Goal: Task Accomplishment & Management: Complete application form

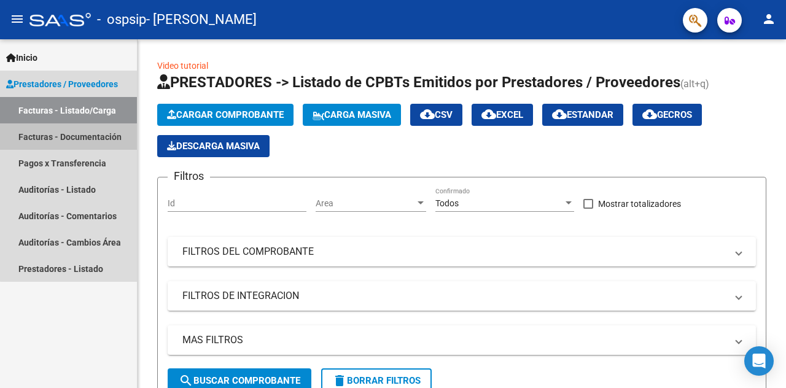
click at [72, 134] on link "Facturas - Documentación" at bounding box center [68, 136] width 137 height 26
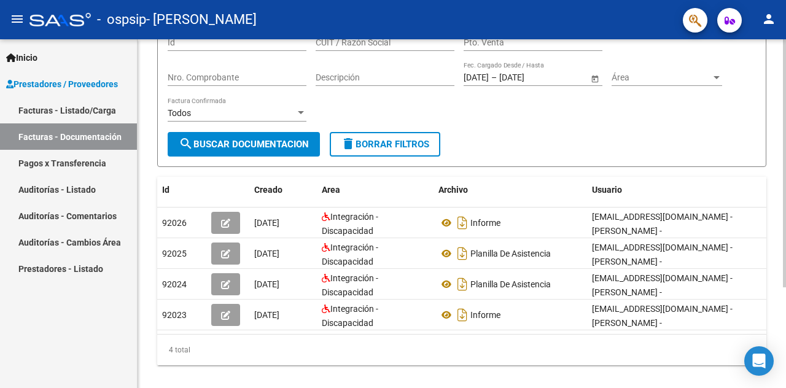
scroll to position [123, 0]
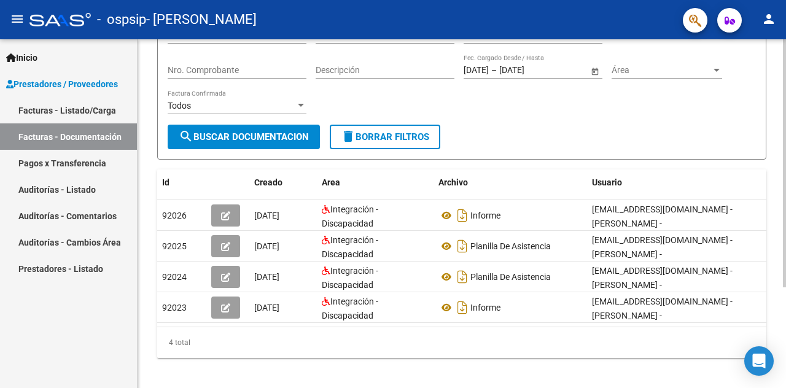
click at [785, 190] on div at bounding box center [784, 257] width 3 height 248
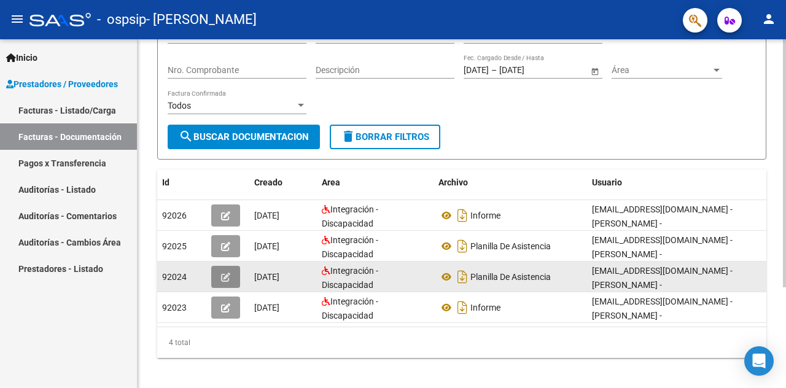
click at [225, 273] on icon "button" at bounding box center [225, 277] width 9 height 9
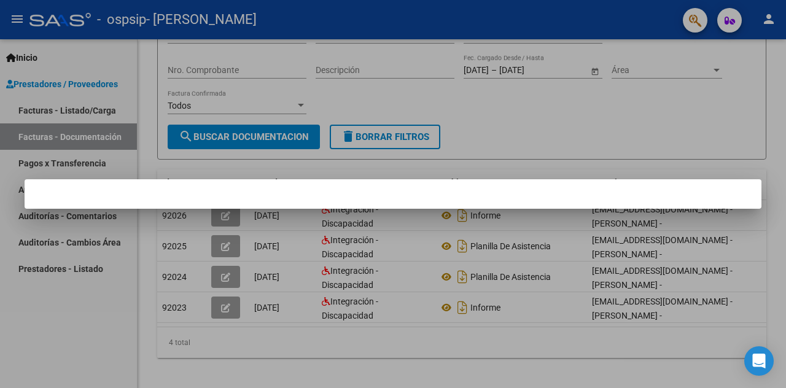
click at [345, 249] on div at bounding box center [393, 194] width 786 height 388
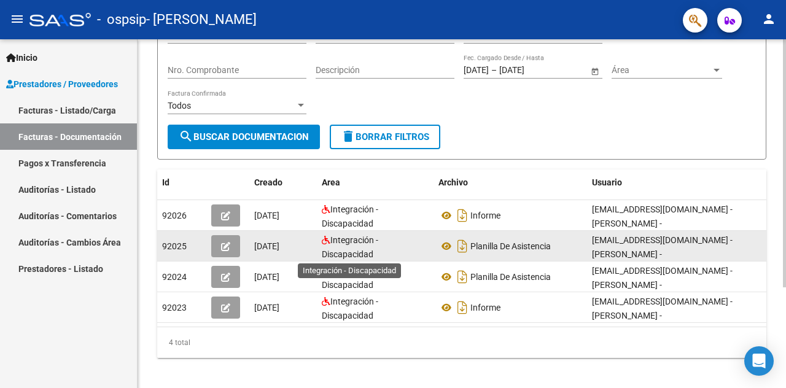
click at [345, 249] on span "Integración - Discapacidad" at bounding box center [350, 247] width 56 height 24
click at [225, 248] on icon "button" at bounding box center [225, 246] width 9 height 9
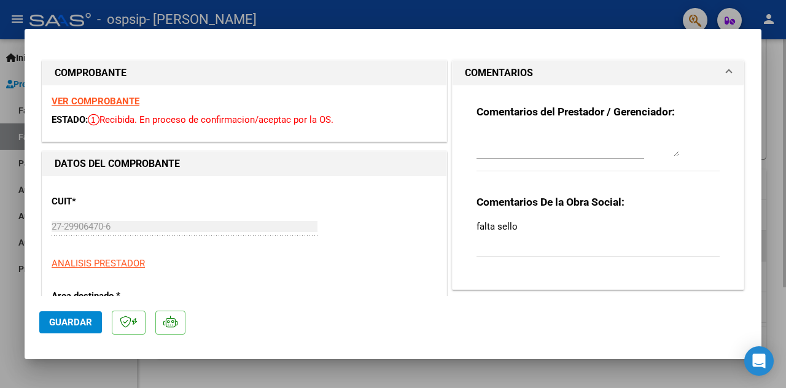
click at [225, 248] on div "CUIT * 27-29906470-6 Ingresar CUIT ANALISIS PRESTADOR ARCA Padrón ARCA Padrón" at bounding box center [244, 227] width 385 height 85
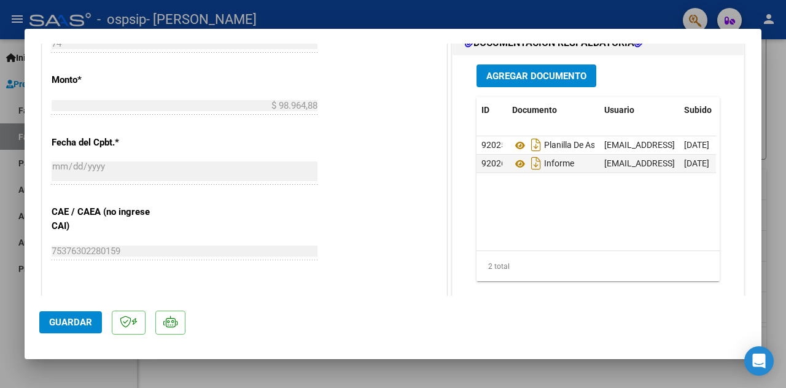
scroll to position [613, 0]
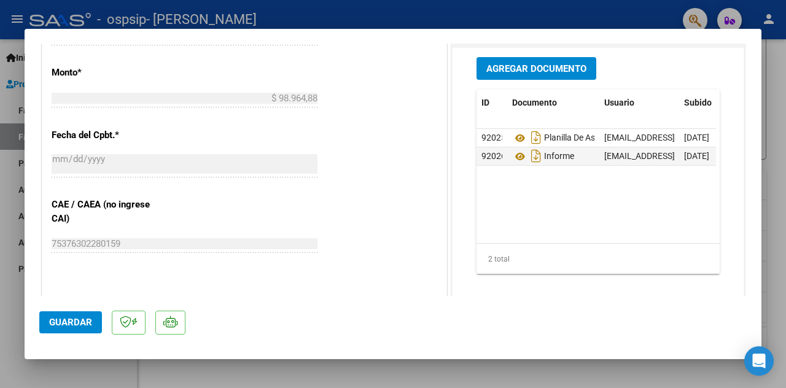
click at [557, 63] on span "Agregar Documento" at bounding box center [536, 68] width 100 height 11
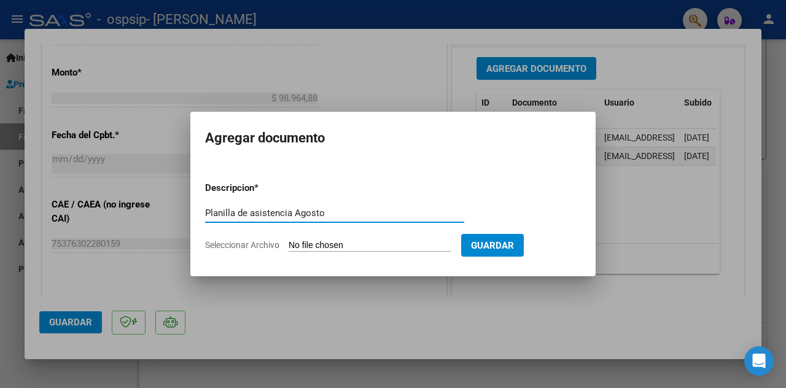
type input "Planilla de asistencia Agosto"
click at [330, 242] on input "Seleccionar Archivo" at bounding box center [369, 246] width 163 height 12
type input "C:\fakepath\Planilla [DATE].pdf"
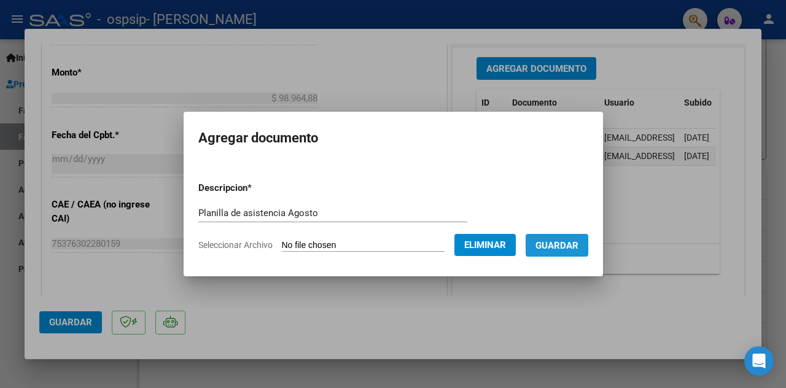
click at [570, 249] on span "Guardar" at bounding box center [556, 245] width 43 height 11
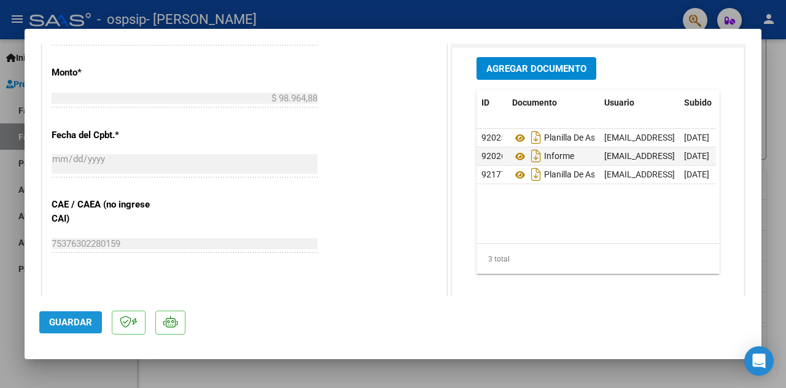
click at [70, 325] on span "Guardar" at bounding box center [70, 322] width 43 height 11
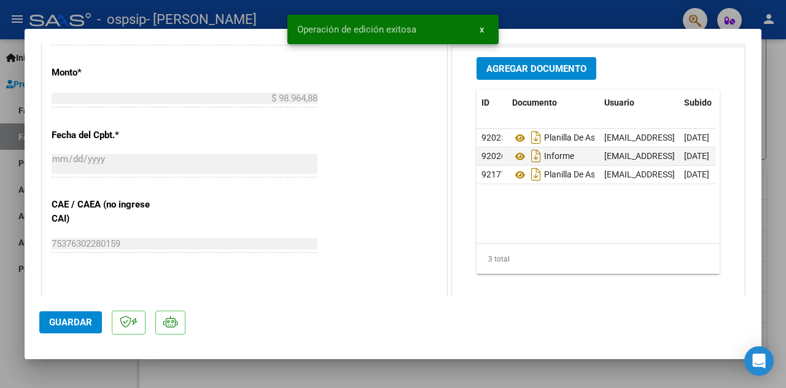
click at [777, 100] on div at bounding box center [393, 194] width 786 height 388
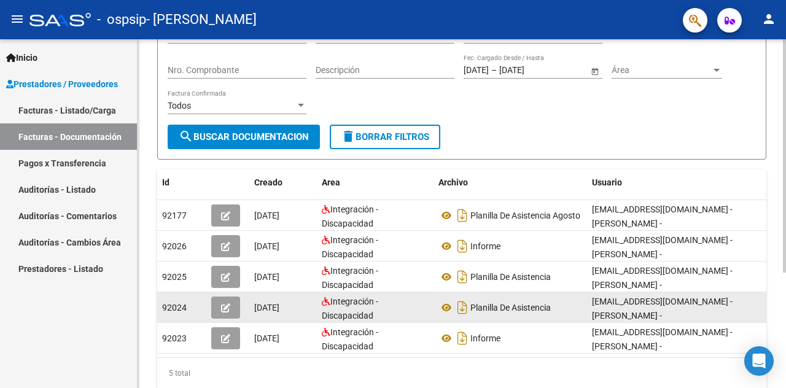
click at [230, 308] on icon "button" at bounding box center [225, 307] width 9 height 9
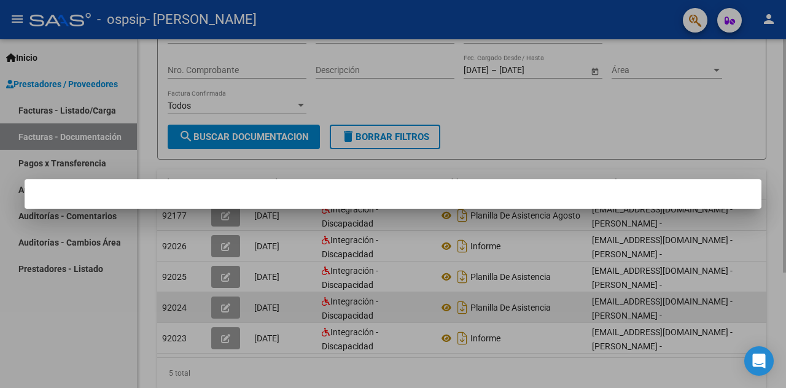
click at [230, 308] on div at bounding box center [393, 194] width 786 height 388
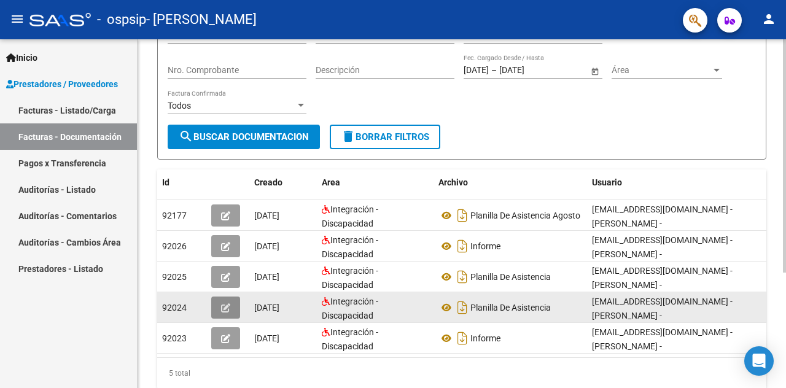
click at [230, 308] on icon "button" at bounding box center [225, 307] width 9 height 9
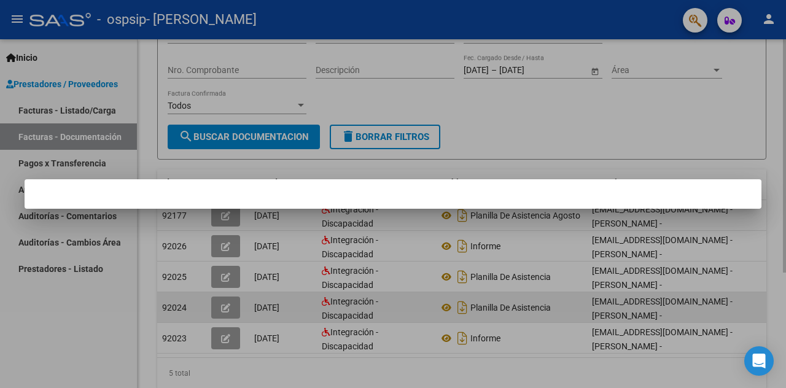
click at [230, 308] on div at bounding box center [393, 194] width 786 height 388
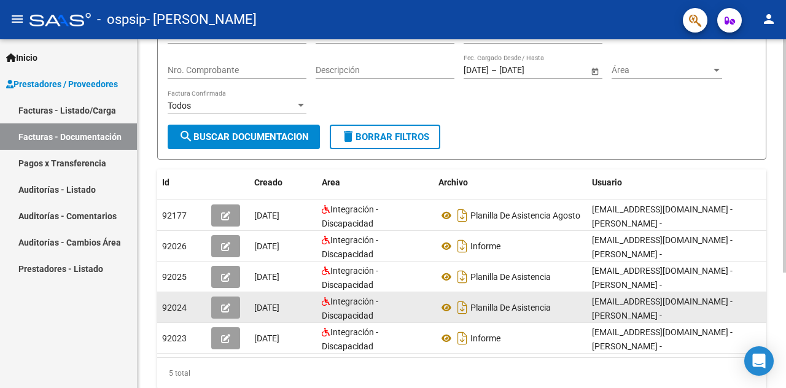
click at [194, 310] on div "92024" at bounding box center [181, 308] width 39 height 14
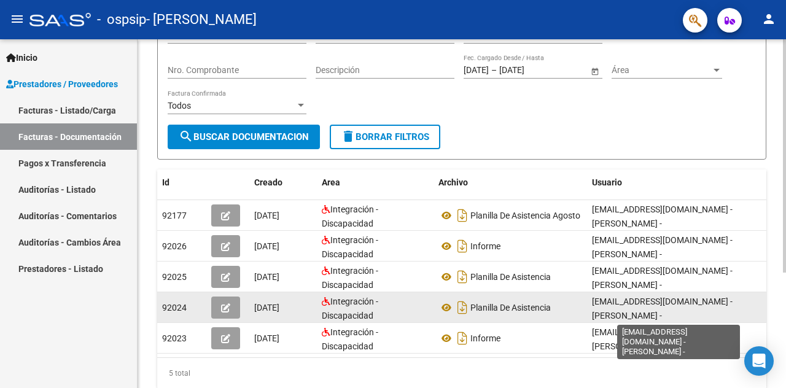
click at [662, 301] on span "[EMAIL_ADDRESS][DOMAIN_NAME] - [PERSON_NAME] -" at bounding box center [662, 308] width 141 height 24
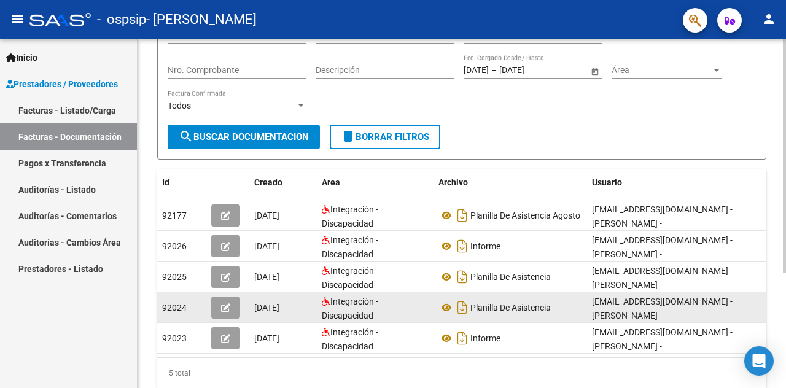
click at [662, 301] on span "[EMAIL_ADDRESS][DOMAIN_NAME] - [PERSON_NAME] -" at bounding box center [662, 308] width 141 height 24
click at [368, 310] on span "Integración - Discapacidad" at bounding box center [350, 308] width 56 height 24
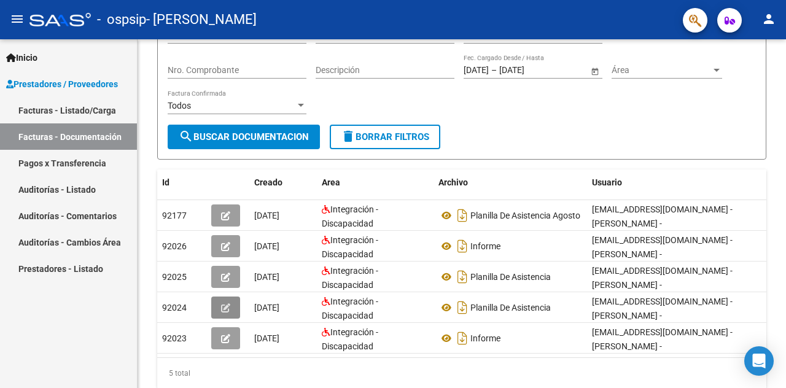
click at [225, 303] on icon "button" at bounding box center [225, 307] width 9 height 9
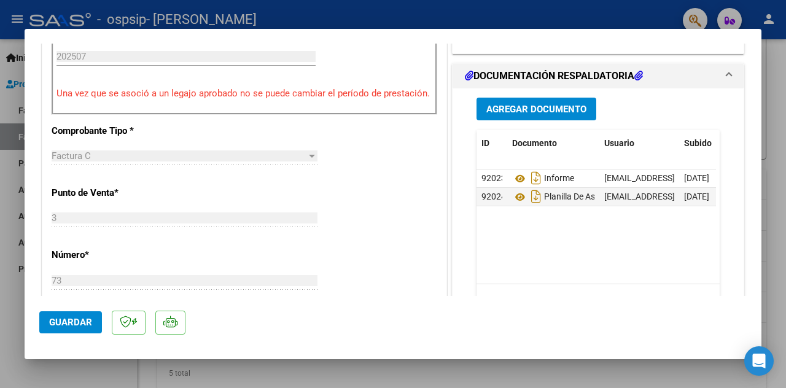
scroll to position [376, 0]
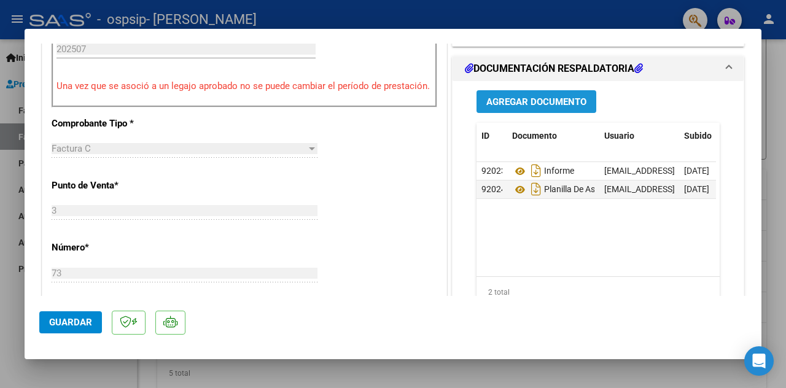
click at [505, 98] on span "Agregar Documento" at bounding box center [536, 101] width 100 height 11
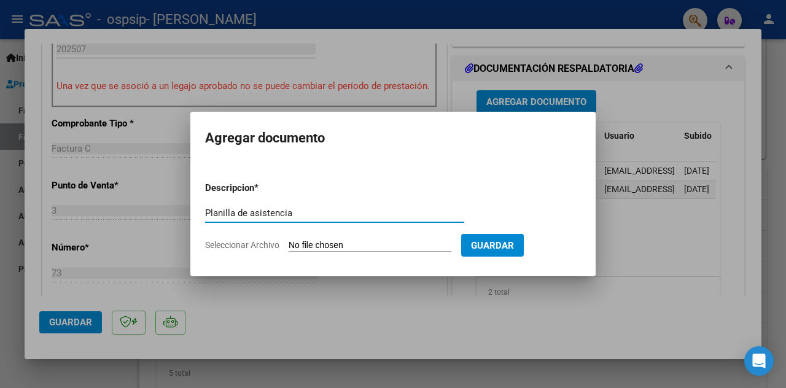
type input "Planilla de asistencia"
click at [335, 245] on input "Seleccionar Archivo" at bounding box center [369, 246] width 163 height 12
type input "C:\fakepath\julio pl.pdf"
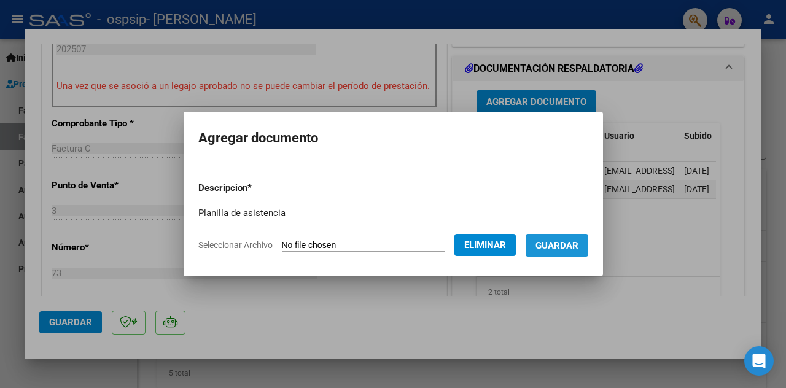
click at [570, 247] on span "Guardar" at bounding box center [556, 245] width 43 height 11
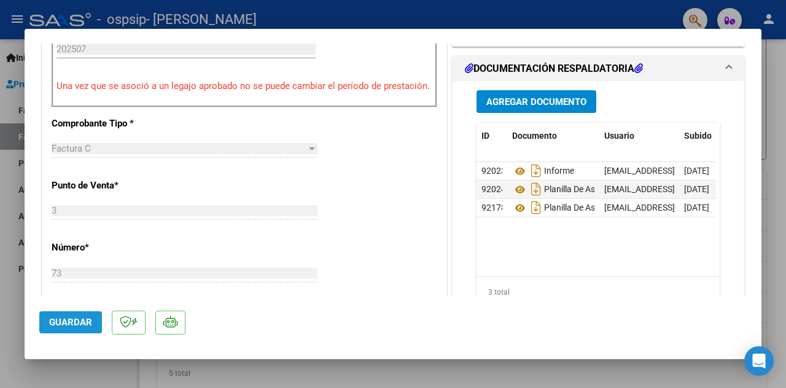
click at [78, 327] on span "Guardar" at bounding box center [70, 322] width 43 height 11
